Goal: Ask a question

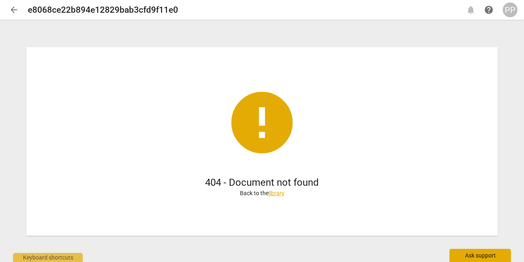
click at [472, 258] on div "Ask support" at bounding box center [480, 255] width 61 height 13
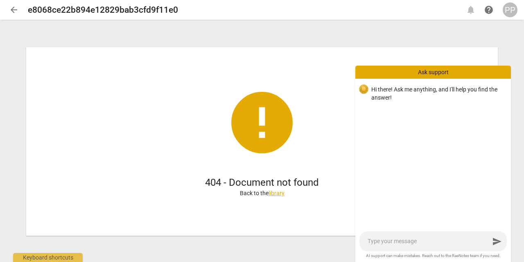
click at [408, 239] on textarea at bounding box center [429, 241] width 122 height 8
type textarea "H"
type textarea "Hi"
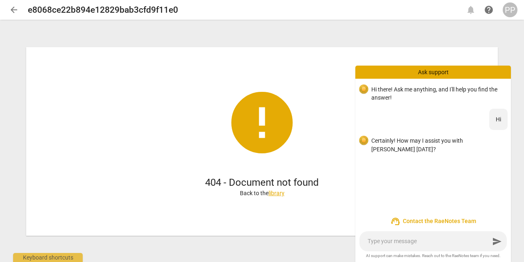
type textarea "I"
type textarea "I a"
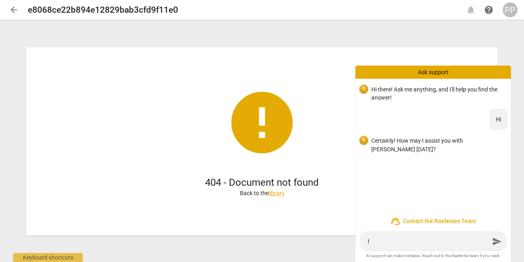
type textarea "I a"
type textarea "I am"
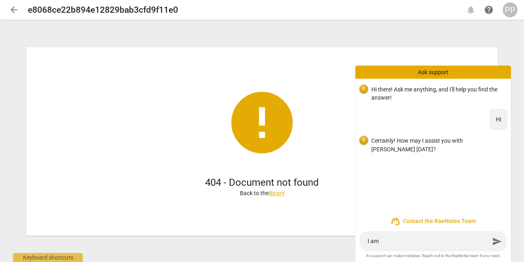
type textarea "I am g"
type textarea "I am ge"
type textarea "I am get"
type textarea "I am gett"
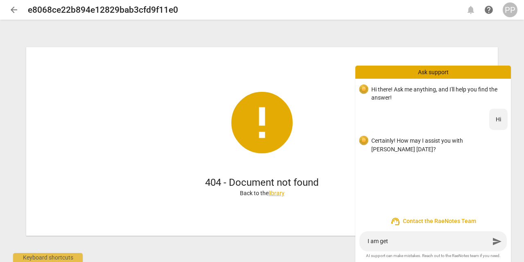
type textarea "I am gett"
type textarea "I am getti"
type textarea "I am gettin"
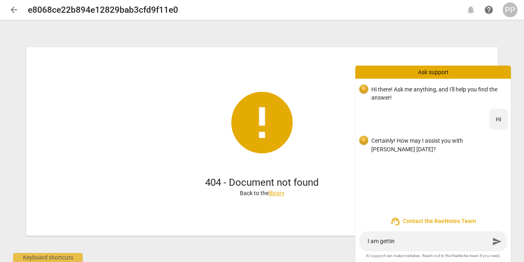
type textarea "I am getting"
type textarea "I am getting 4"
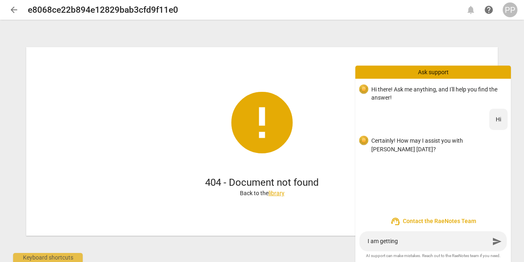
type textarea "I am getting 4"
type textarea "I am getting 40"
type textarea "I am getting 404"
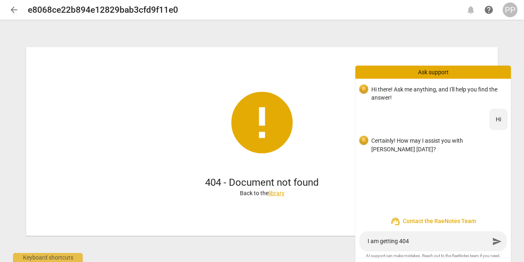
type textarea "I am getting 404:"
type textarea "I am getting 404: d"
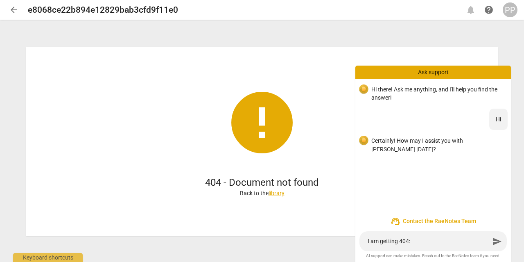
type textarea "I am getting 404: d"
type textarea "I am getting 404: do"
type textarea "I am getting 404: doc"
type textarea "I am getting 404: docu"
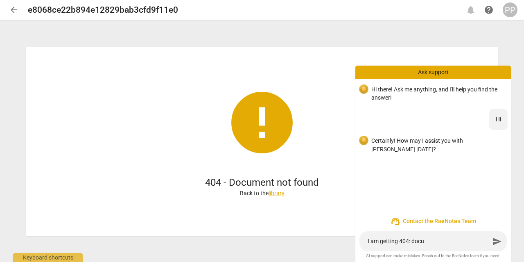
type textarea "I am getting 404: docum"
type textarea "I am getting 404: docume"
type textarea "I am getting 404: documen"
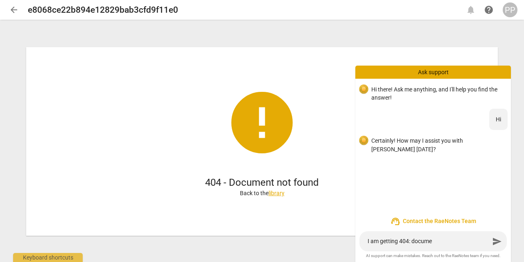
type textarea "I am getting 404: documen"
type textarea "I am getting 404: document"
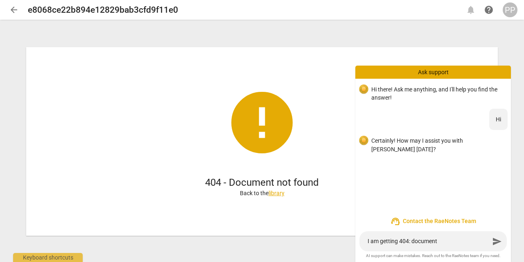
type textarea "I am getting 404: document n"
type textarea "I am getting 404: document no"
type textarea "I am getting 404: document not"
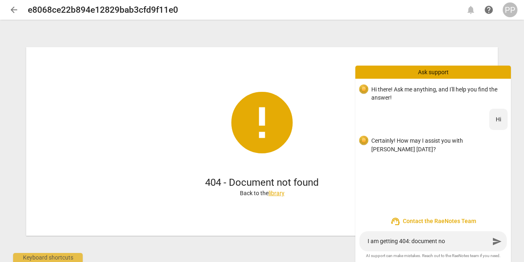
type textarea "I am getting 404: document not"
type textarea "I am getting 404: document not f"
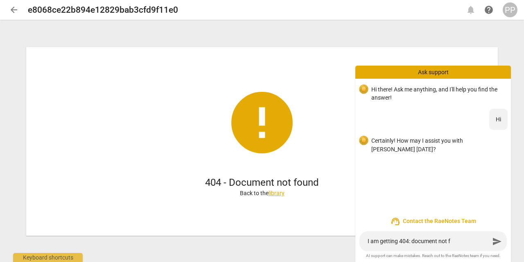
type textarea "I am getting 404: document not fo"
type textarea "I am getting 404: document not fou"
type textarea "I am getting 404: document not foun"
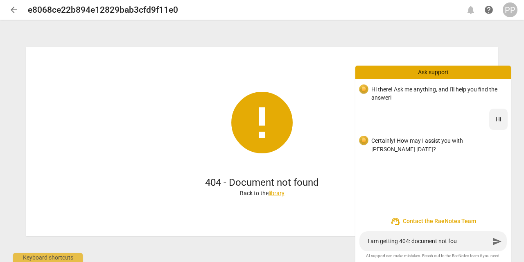
type textarea "I am getting 404: document not foun"
type textarea "I am getting 404: document not found"
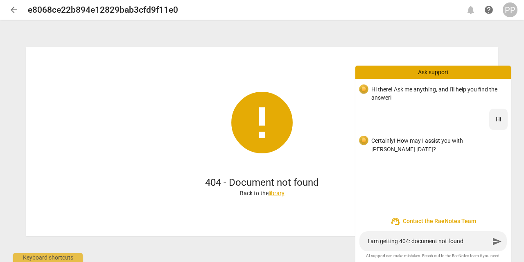
type textarea "I am getting 404: document not found e"
type textarea "I am getting 404: document not found er"
type textarea "I am getting 404: document not found err"
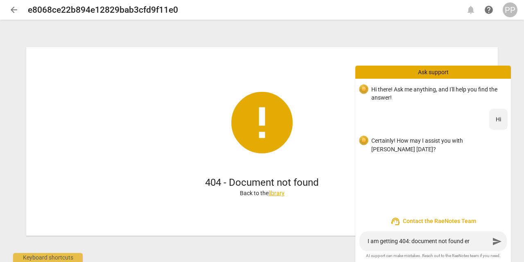
type textarea "I am getting 404: document not found err"
type textarea "I am getting 404: document not found erro"
type textarea "I am getting 404: document not found error"
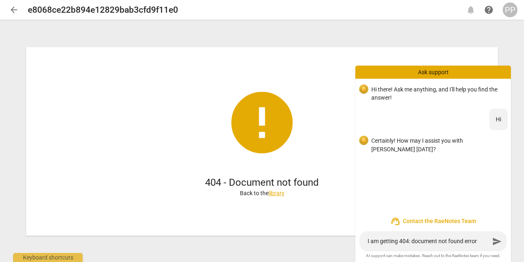
type textarea "I am getting 404: document not found error w"
type textarea "I am getting 404: document not found error wh"
type textarea "I am getting 404: document not found error whe"
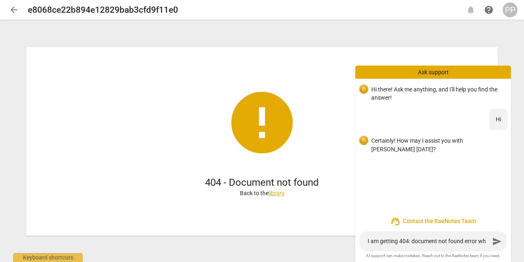
type textarea "I am getting 404: document not found error whe"
type textarea "I am getting 404: document not found error when"
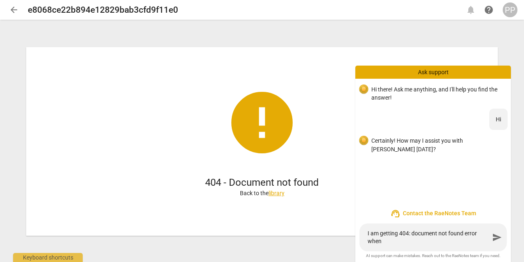
type textarea "I am getting 404: document not found error when"
type textarea "I am getting 404: document not found error when i"
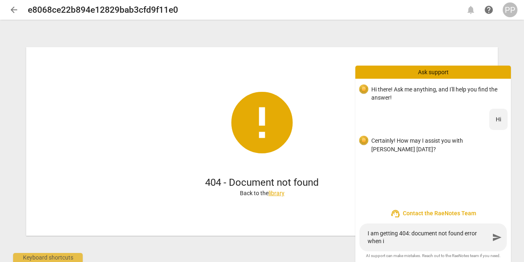
type textarea "I am getting 404: document not found error when i"
type textarea "I am getting 404: document not found error when i t"
type textarea "I am getting 404: document not found error when i tr"
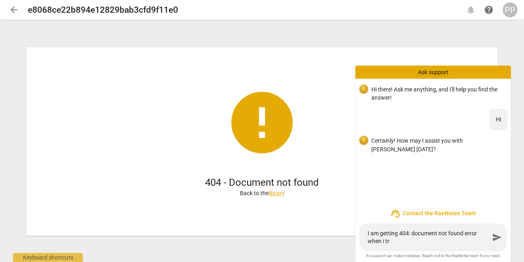
type textarea "I am getting 404: document not found error when i try"
type textarea "I am getting 404: document not found error when i try t"
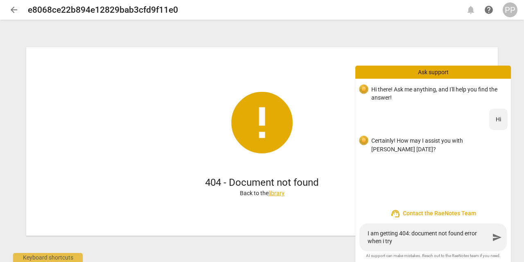
type textarea "I am getting 404: document not found error when i try t"
type textarea "I am getting 404: document not found error when i try to"
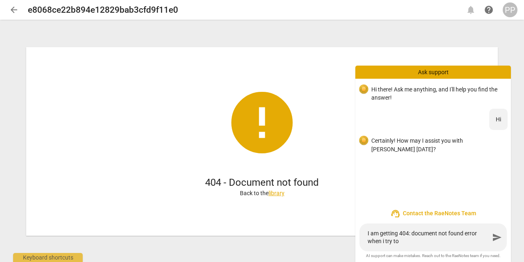
type textarea "I am getting 404: document not found error when i try to u"
type textarea "I am getting 404: document not found error when i try to up"
type textarea "I am getting 404: document not found error when i try to upl"
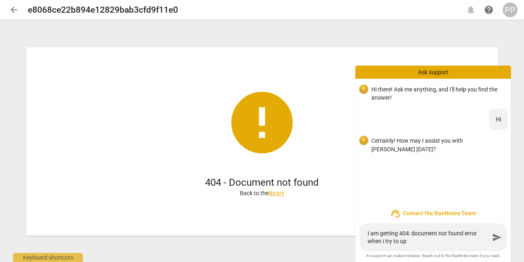
type textarea "I am getting 404: document not found error when i try to upl"
type textarea "I am getting 404: document not found error when i try to upla"
type textarea "I am getting 404: document not found error when i try to uplao"
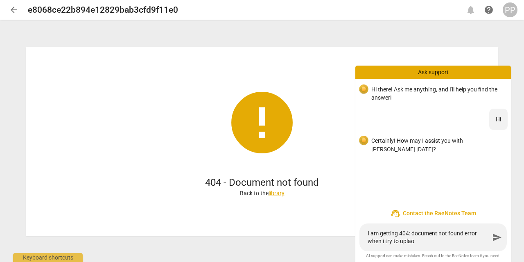
type textarea "I am getting 404: document not found error when i try to uplaod"
type textarea "I am getting 404: document not found error when i try to uplaod m"
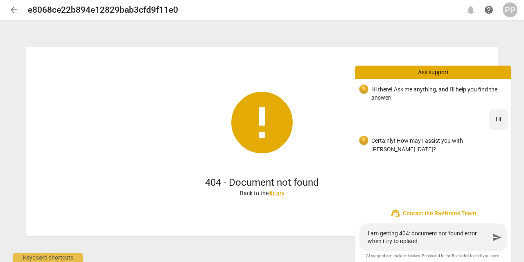
type textarea "I am getting 404: document not found error when i try to uplaod m"
type textarea "I am getting 404: document not found error when i try to uplaod my"
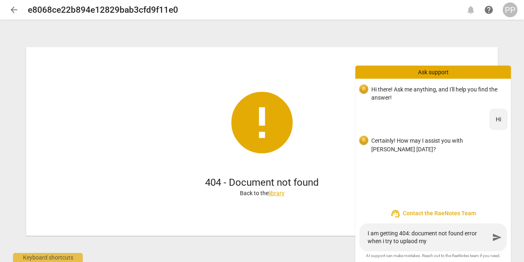
type textarea "I am getting 404: document not found error when i try to uplaod my"
type textarea "I am getting 404: document not found error when i try to uplaod m"
type textarea "I am getting 404: document not found error when i try to uplaod"
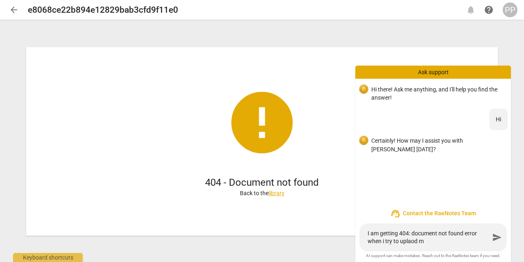
type textarea "I am getting 404: document not found error when i try to uplaod"
type textarea "I am getting 404: document not found error when i try to uplao"
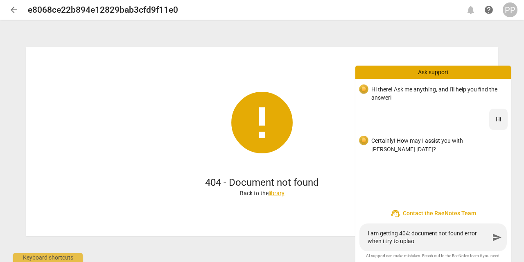
type textarea "I am getting 404: document not found error when i try to upla"
type textarea "I am getting 404: document not found error when i try to upl"
type textarea "I am getting 404: document not found error when i try to uplo"
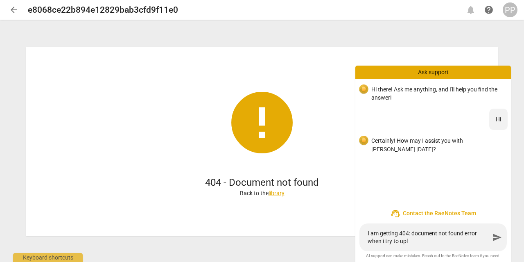
type textarea "I am getting 404: document not found error when i try to uplo"
type textarea "I am getting 404: document not found error when i try to uploa"
type textarea "I am getting 404: document not found error when i try to upload"
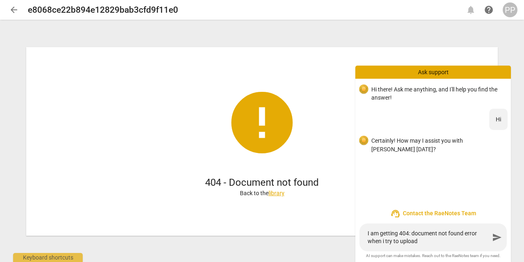
type textarea "I am getting 404: document not found error when i try to upload"
type textarea "I am getting 404: document not found error when i try to upload m"
type textarea "I am getting 404: document not found error when i try to upload my"
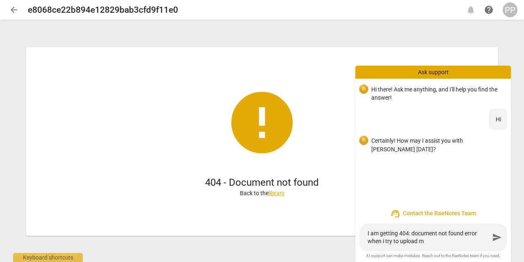
type textarea "I am getting 404: document not found error when i try to upload my"
type textarea "I am getting 404: document not found error when i try to upload my r"
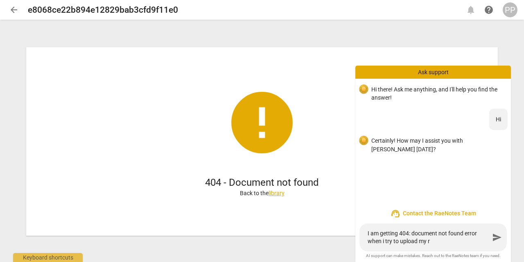
type textarea "I am getting 404: document not found error when i try to upload my re"
type textarea "I am getting 404: document not found error when i try to upload my rec"
type textarea "I am getting 404: document not found error when i try to upload my reco"
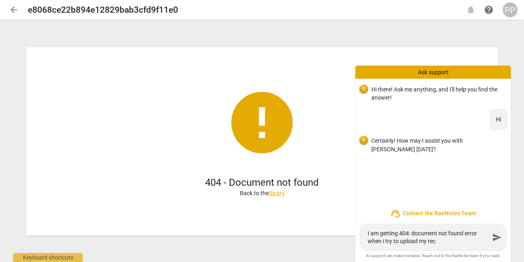
type textarea "I am getting 404: document not found error when i try to upload my reco"
type textarea "I am getting 404: document not found error when i try to upload my recor"
type textarea "I am getting 404: document not found error when i try to upload my record"
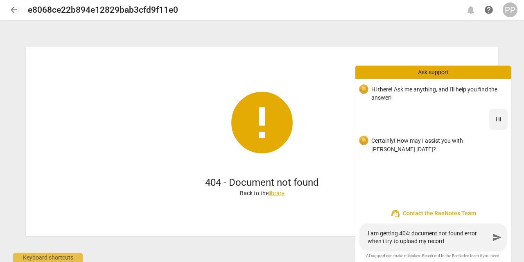
type textarea "I am getting 404: document not found error when i try to upload my recordi"
type textarea "I am getting 404: document not found error when i try to upload my recordin"
type textarea "I am getting 404: document not found error when i try to upload my recording"
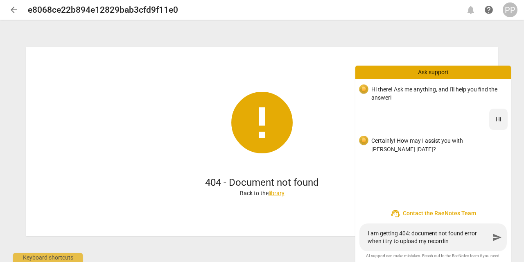
type textarea "I am getting 404: document not found error when i try to upload my recording"
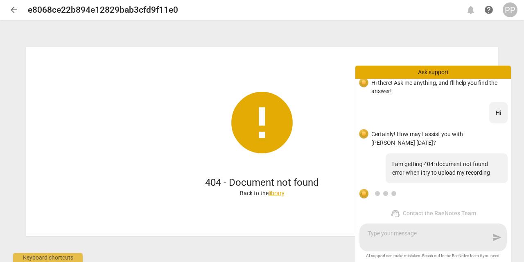
type textarea "I"
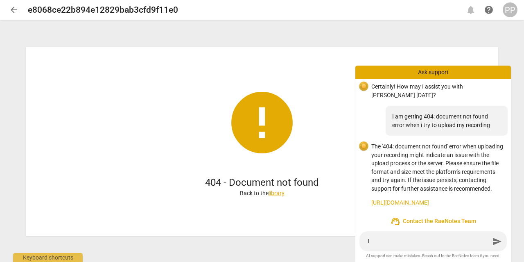
type textarea "I"
type textarea "I w"
type textarea "I wo"
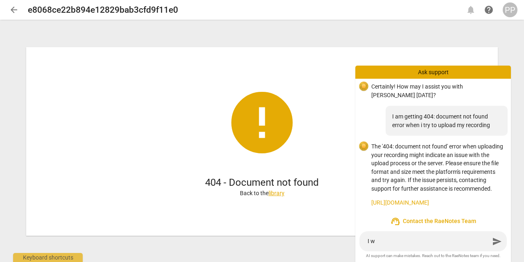
type textarea "I wo"
type textarea "I wou"
type textarea "I woul"
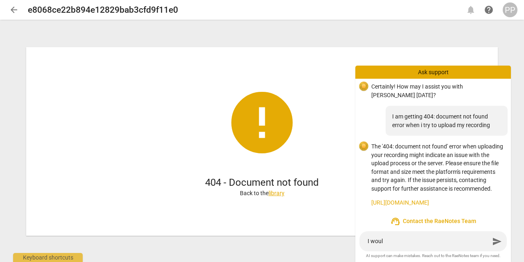
type textarea "I wou"
type textarea "I wo"
type textarea "I w"
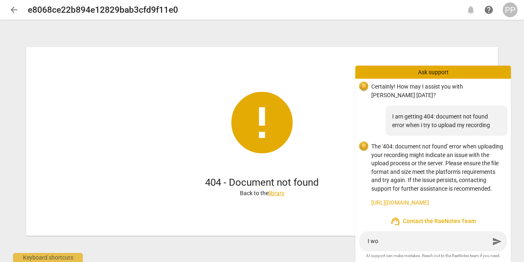
type textarea "I w"
click at [454, 201] on link "[URL][DOMAIN_NAME]" at bounding box center [438, 202] width 133 height 9
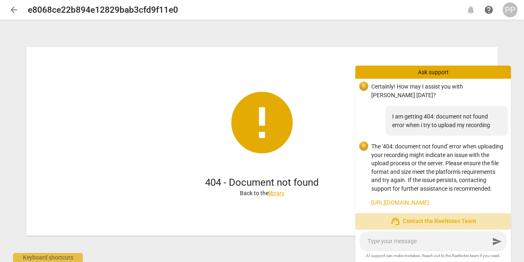
click at [429, 219] on span "support_agent Contact the RaeNotes Team" at bounding box center [433, 221] width 143 height 10
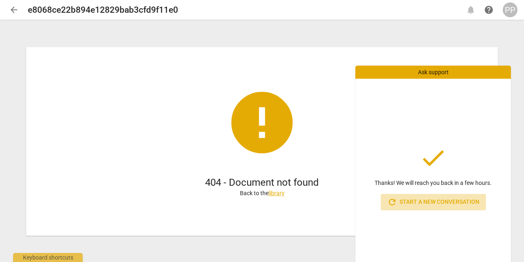
click at [438, 198] on span "refresh Start a new conversation" at bounding box center [434, 202] width 92 height 10
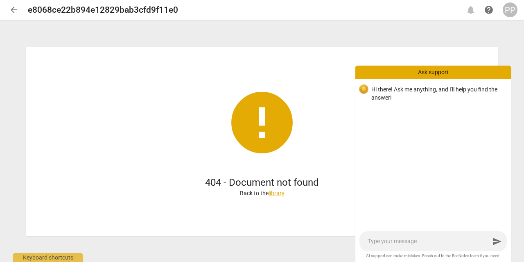
click at [386, 241] on textarea at bounding box center [429, 241] width 122 height 8
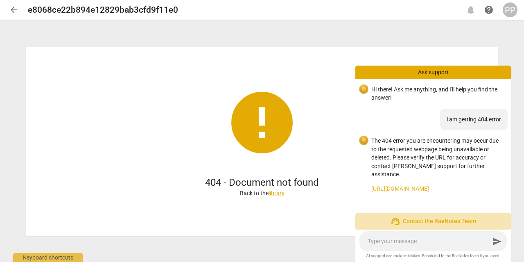
click at [424, 222] on span "support_agent Contact the RaeNotes Team" at bounding box center [433, 221] width 143 height 10
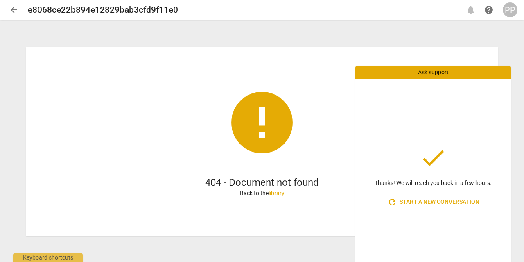
click at [310, 101] on div "error 404 - Document not found Back to the library" at bounding box center [262, 141] width 472 height 188
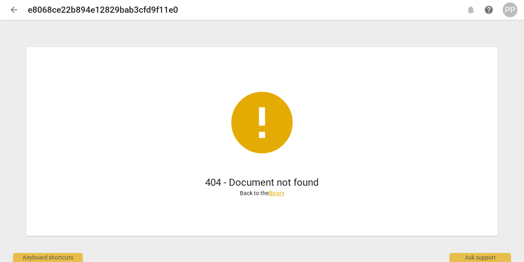
click at [277, 193] on link "library" at bounding box center [277, 193] width 16 height 7
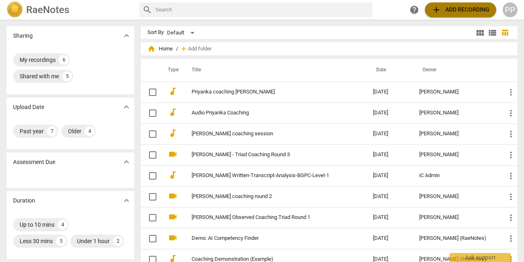
click at [464, 12] on span "add Add recording" at bounding box center [461, 10] width 58 height 10
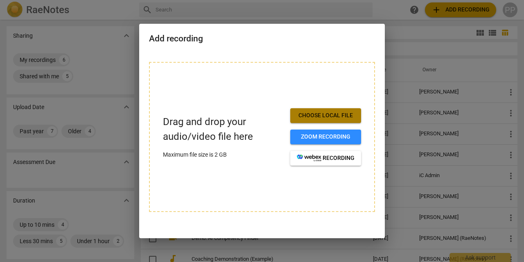
click at [318, 116] on span "Choose local file" at bounding box center [326, 115] width 58 height 8
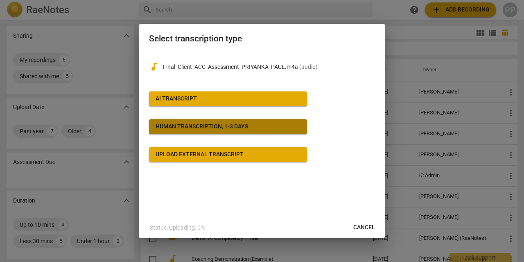
click at [168, 128] on div "Human transcription, 1-3 days" at bounding box center [202, 126] width 93 height 8
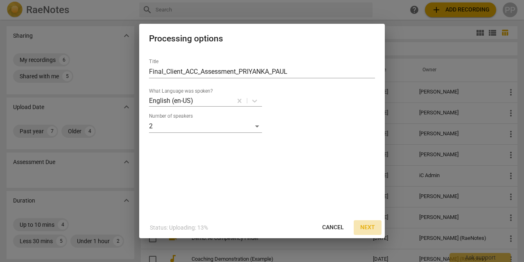
click at [372, 227] on span "Next" at bounding box center [368, 227] width 15 height 8
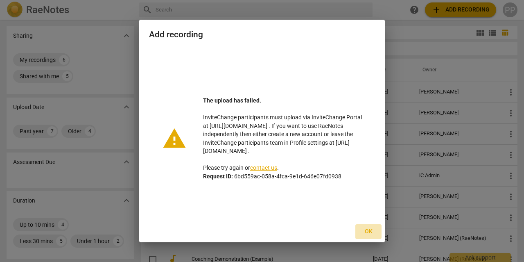
click at [367, 234] on span "Ok" at bounding box center [368, 231] width 13 height 8
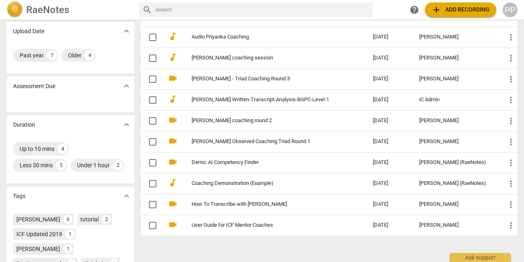
scroll to position [77, 0]
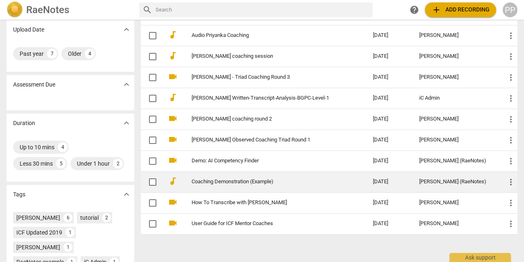
click at [256, 172] on td "Coaching Demonstration (Example)" at bounding box center [274, 181] width 185 height 21
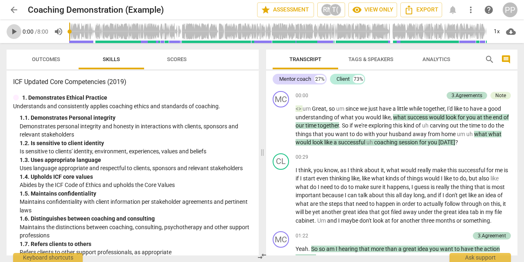
click at [12, 32] on span "play_arrow" at bounding box center [14, 32] width 10 height 10
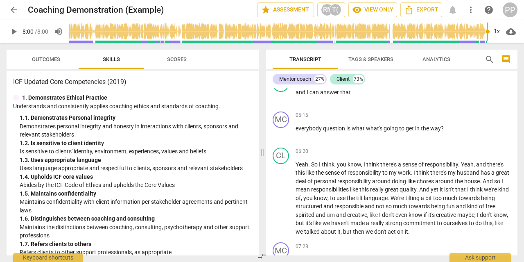
scroll to position [1241, 0]
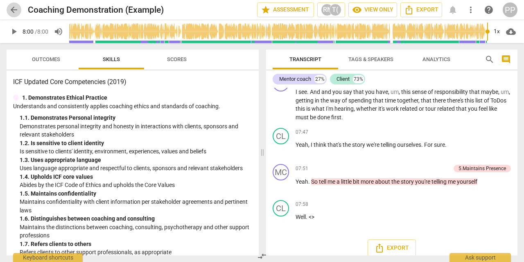
click at [11, 8] on span "arrow_back" at bounding box center [14, 10] width 10 height 10
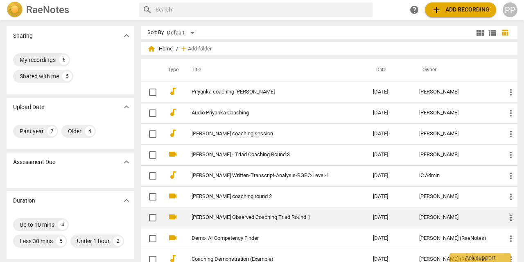
scroll to position [154, 0]
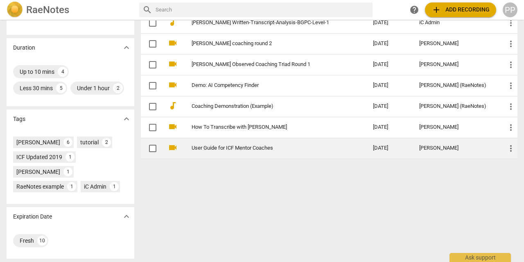
click at [228, 147] on link "User Guide for ICF Mentor Coaches" at bounding box center [268, 148] width 152 height 6
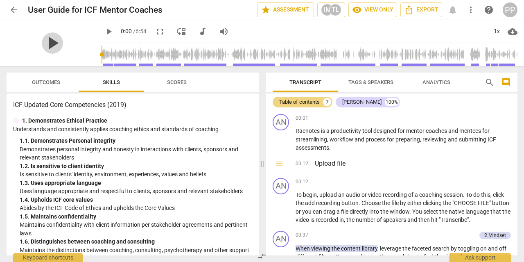
click at [42, 49] on span "play_arrow" at bounding box center [52, 42] width 21 height 21
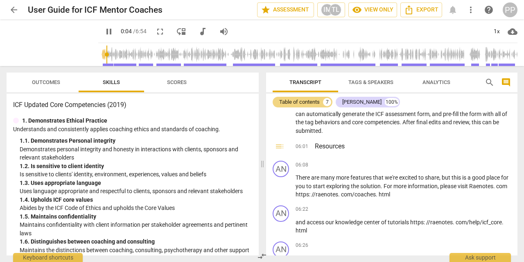
scroll to position [721, 0]
click at [9, 11] on span "arrow_back" at bounding box center [14, 10] width 10 height 10
